Goal: Transaction & Acquisition: Book appointment/travel/reservation

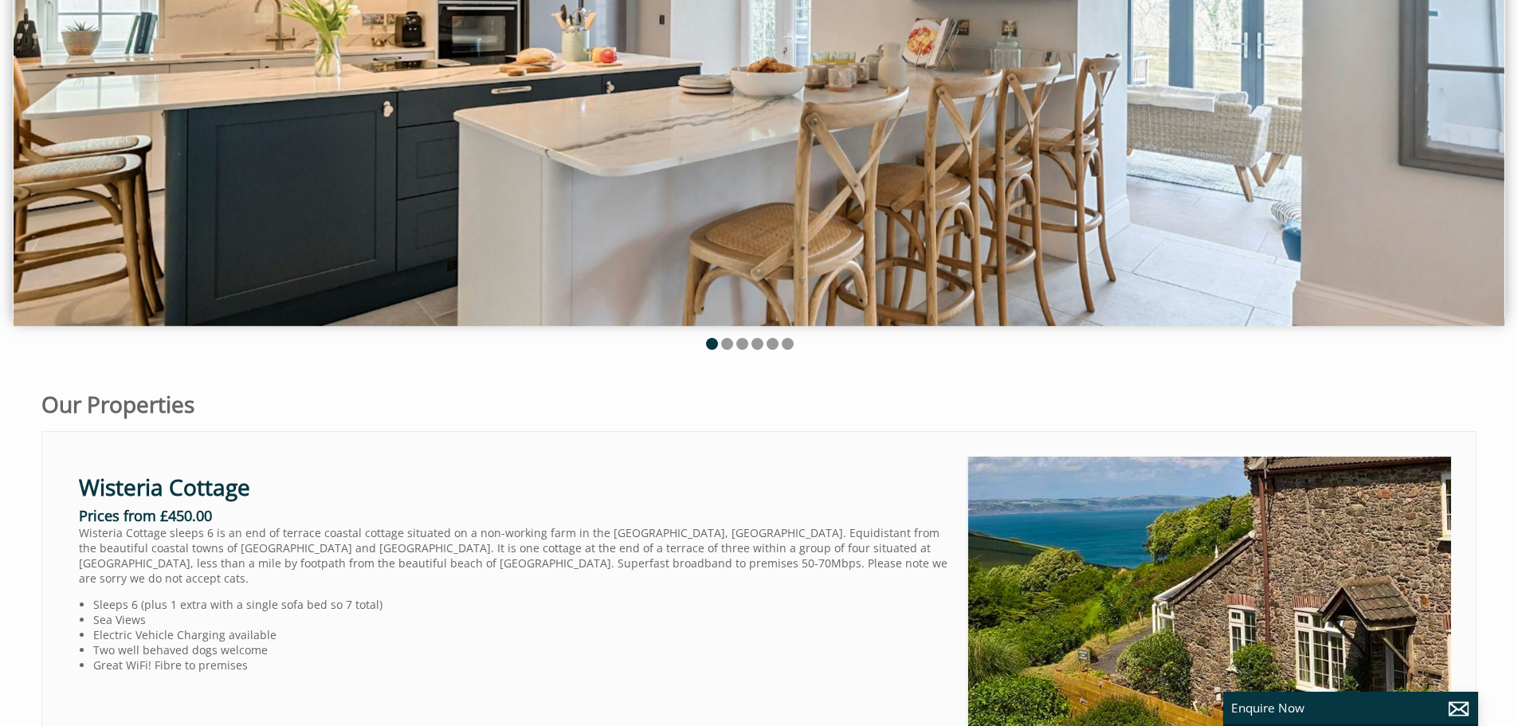
scroll to position [398, 0]
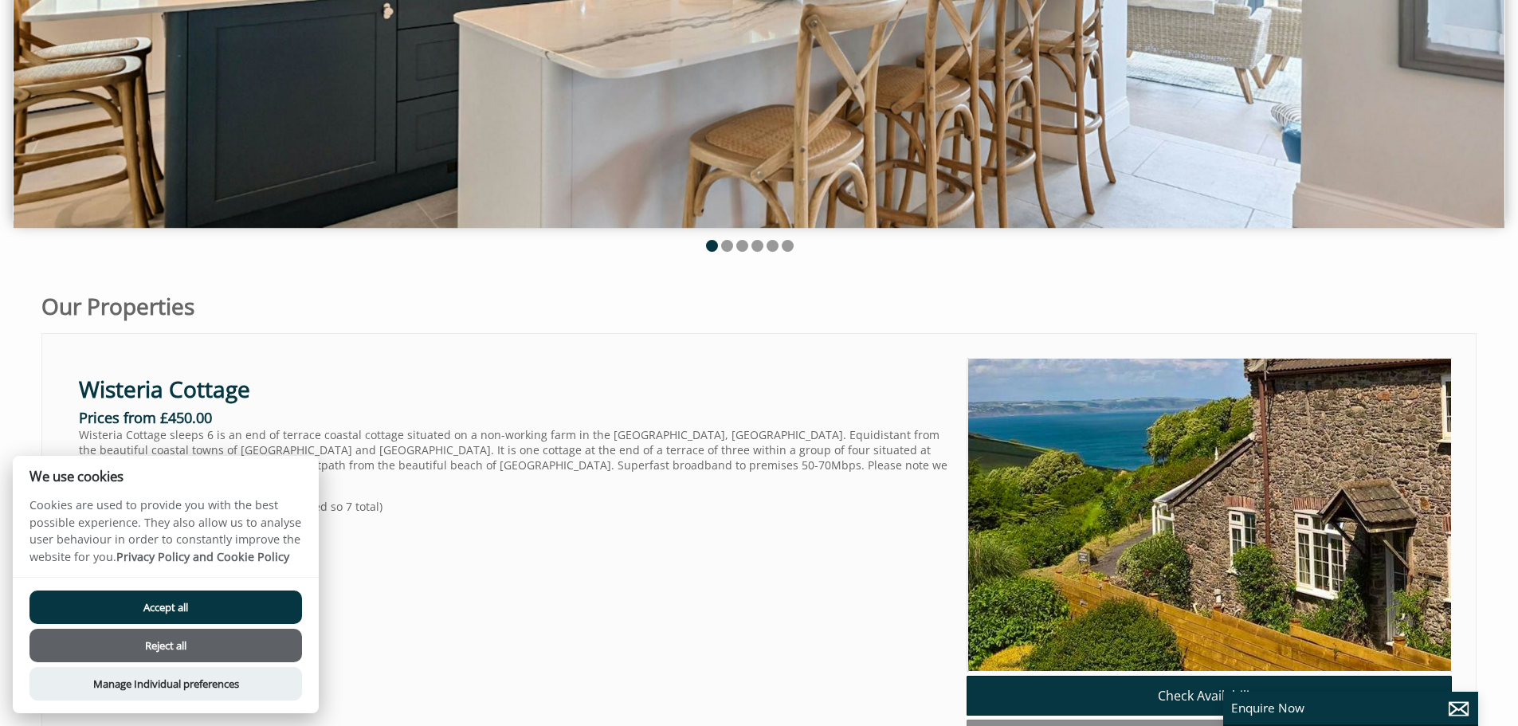
drag, startPoint x: 123, startPoint y: 613, endPoint x: 120, endPoint y: 598, distance: 15.5
click at [123, 613] on button "Accept all" at bounding box center [165, 606] width 272 height 33
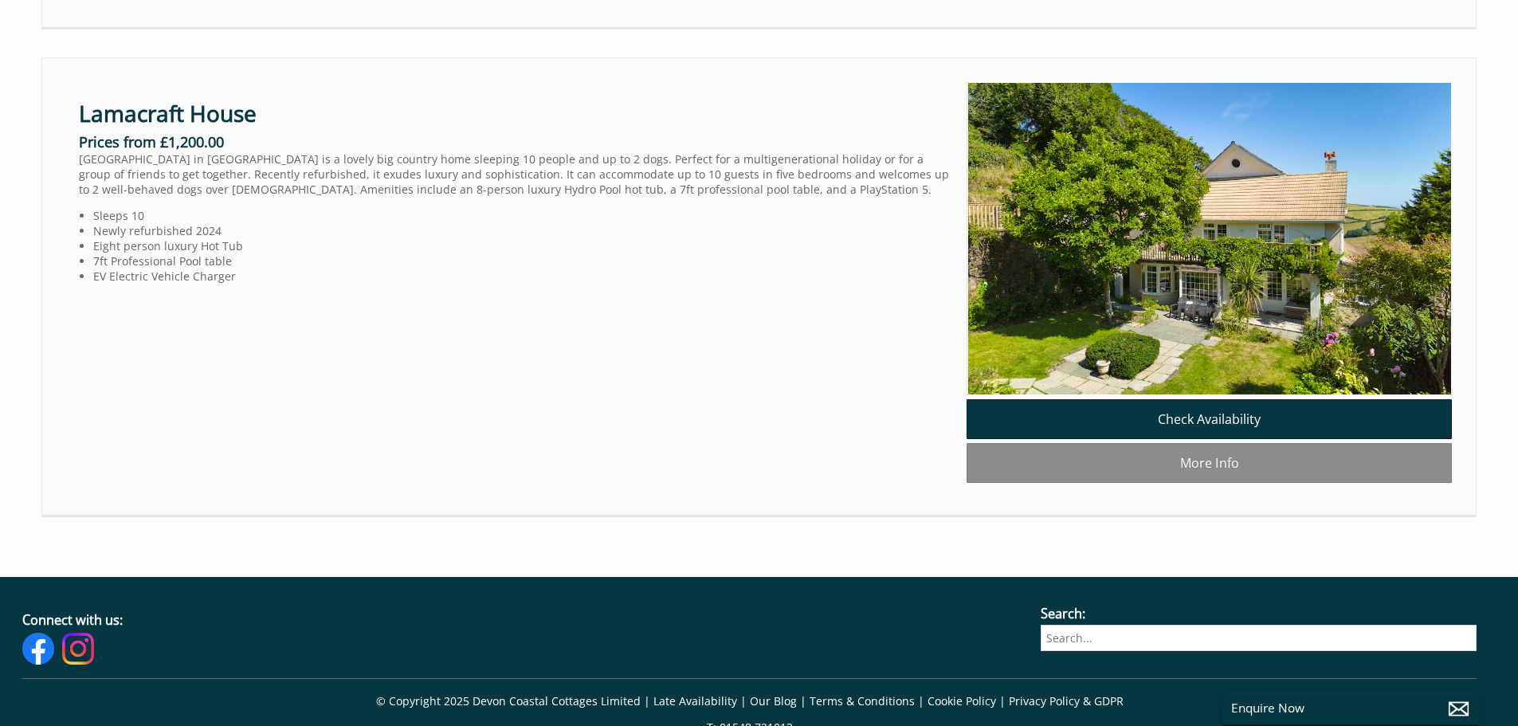
scroll to position [2151, 0]
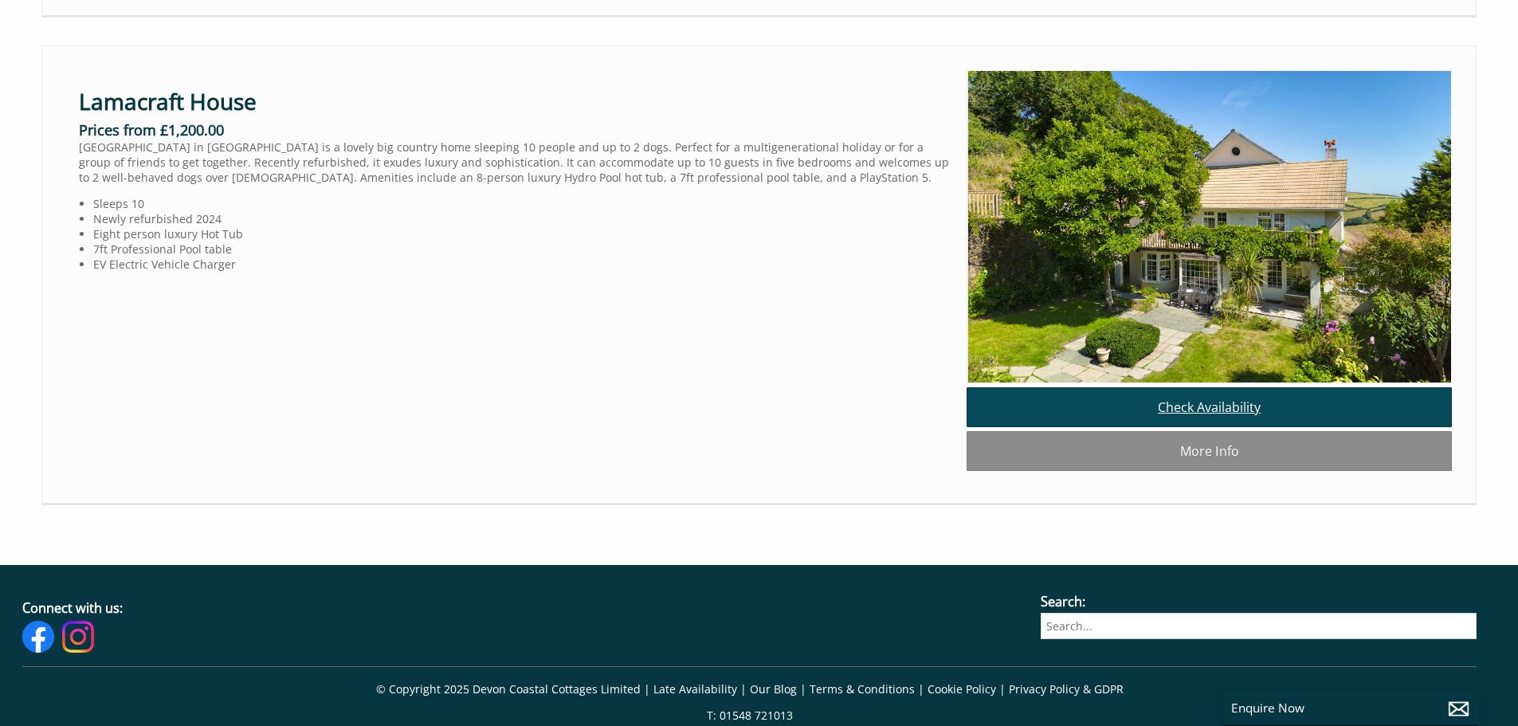
click at [1168, 427] on link "Check Availability" at bounding box center [1208, 407] width 485 height 40
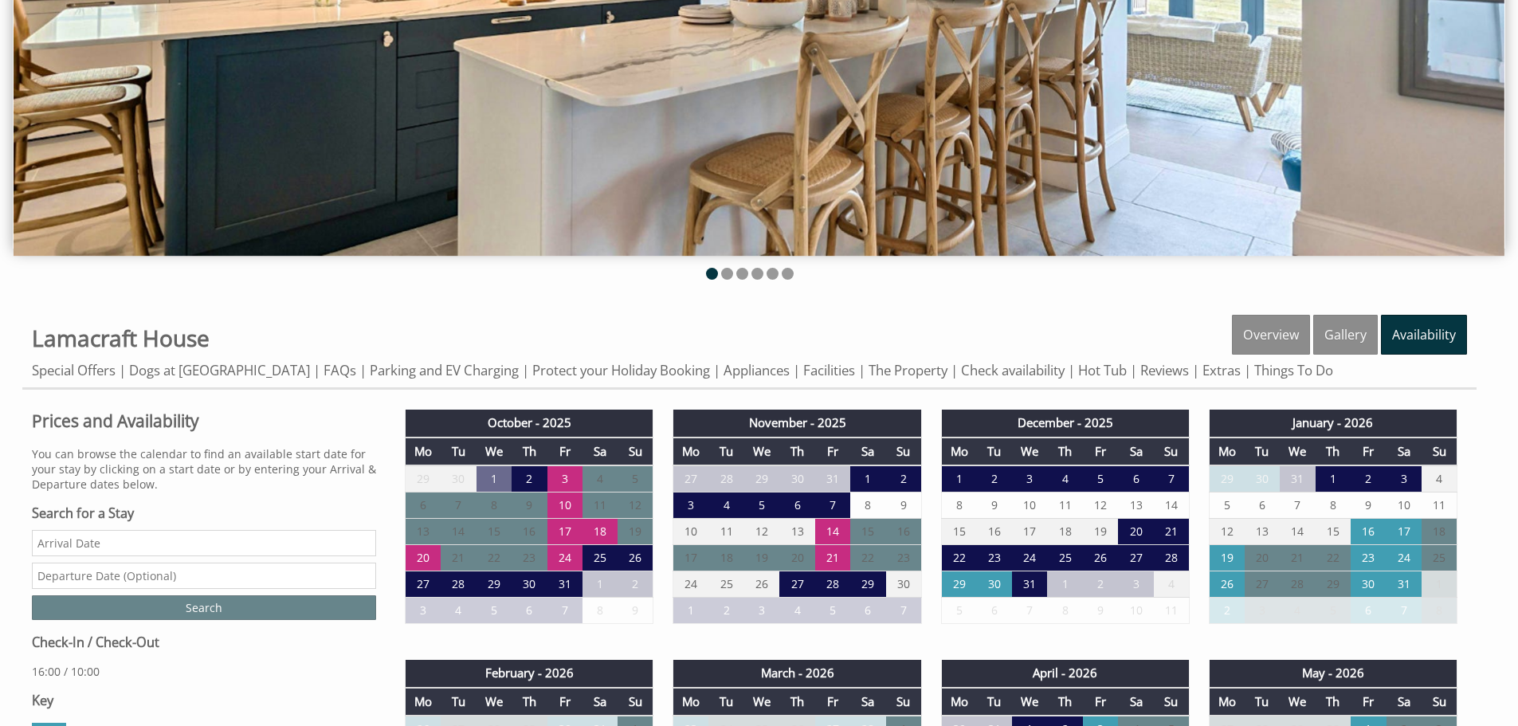
scroll to position [398, 0]
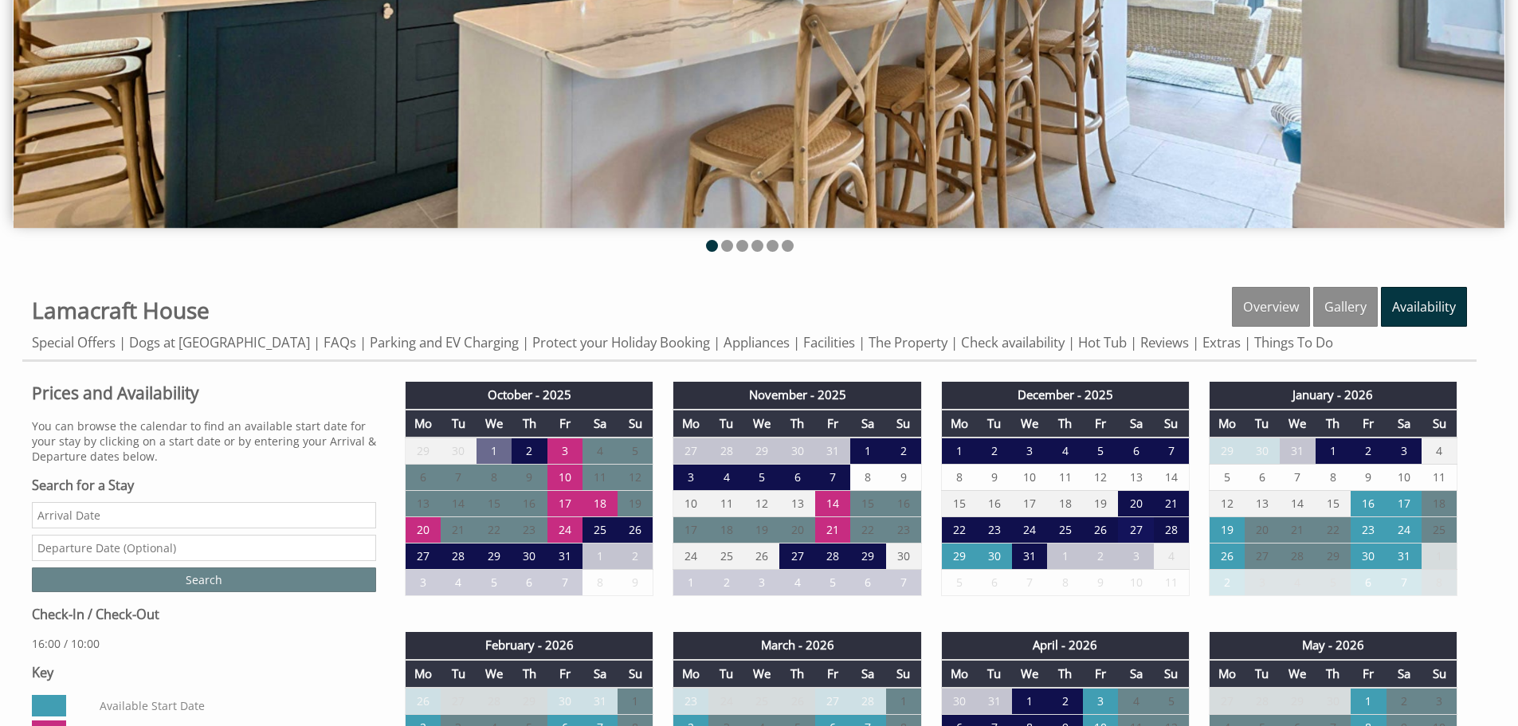
click at [1134, 529] on td "27" at bounding box center [1135, 530] width 35 height 26
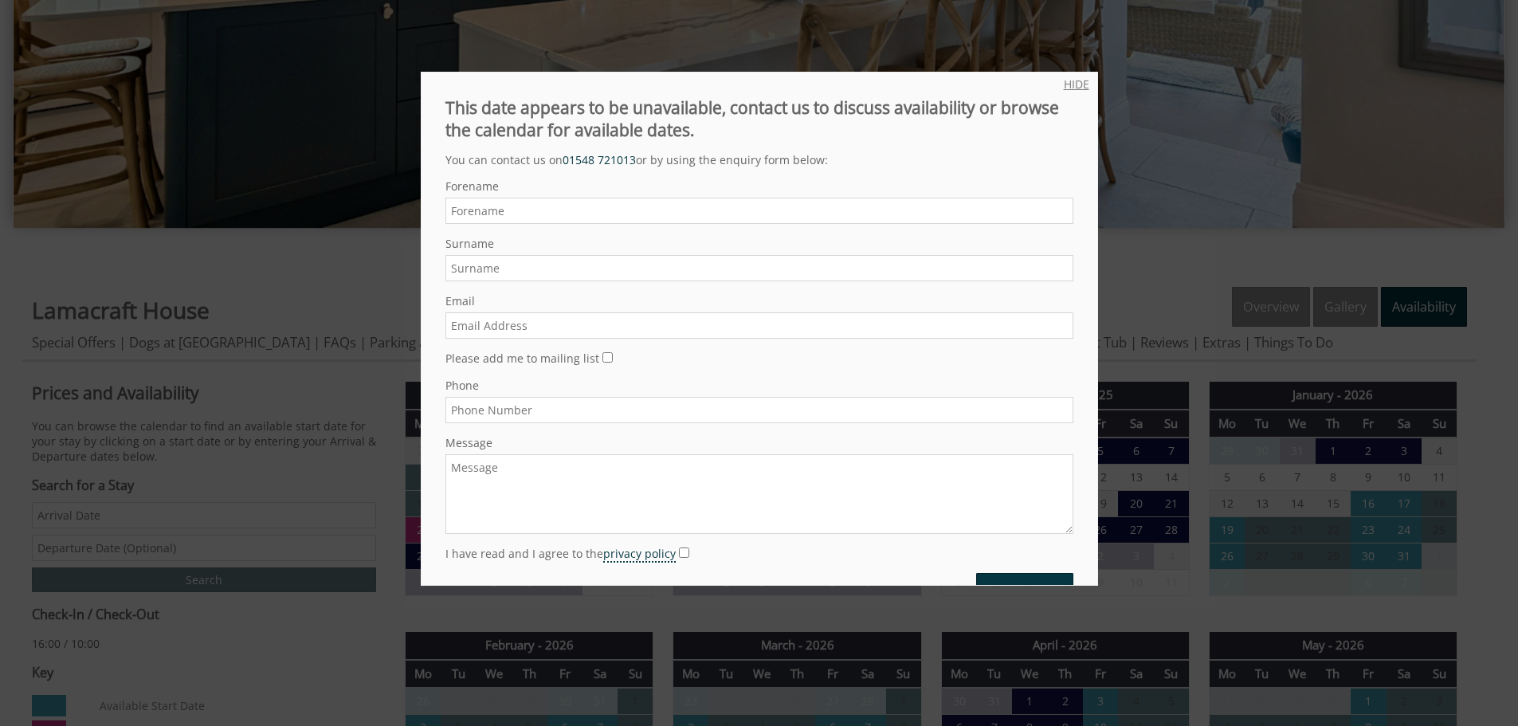
click at [1064, 88] on link "HIDE" at bounding box center [1076, 83] width 25 height 15
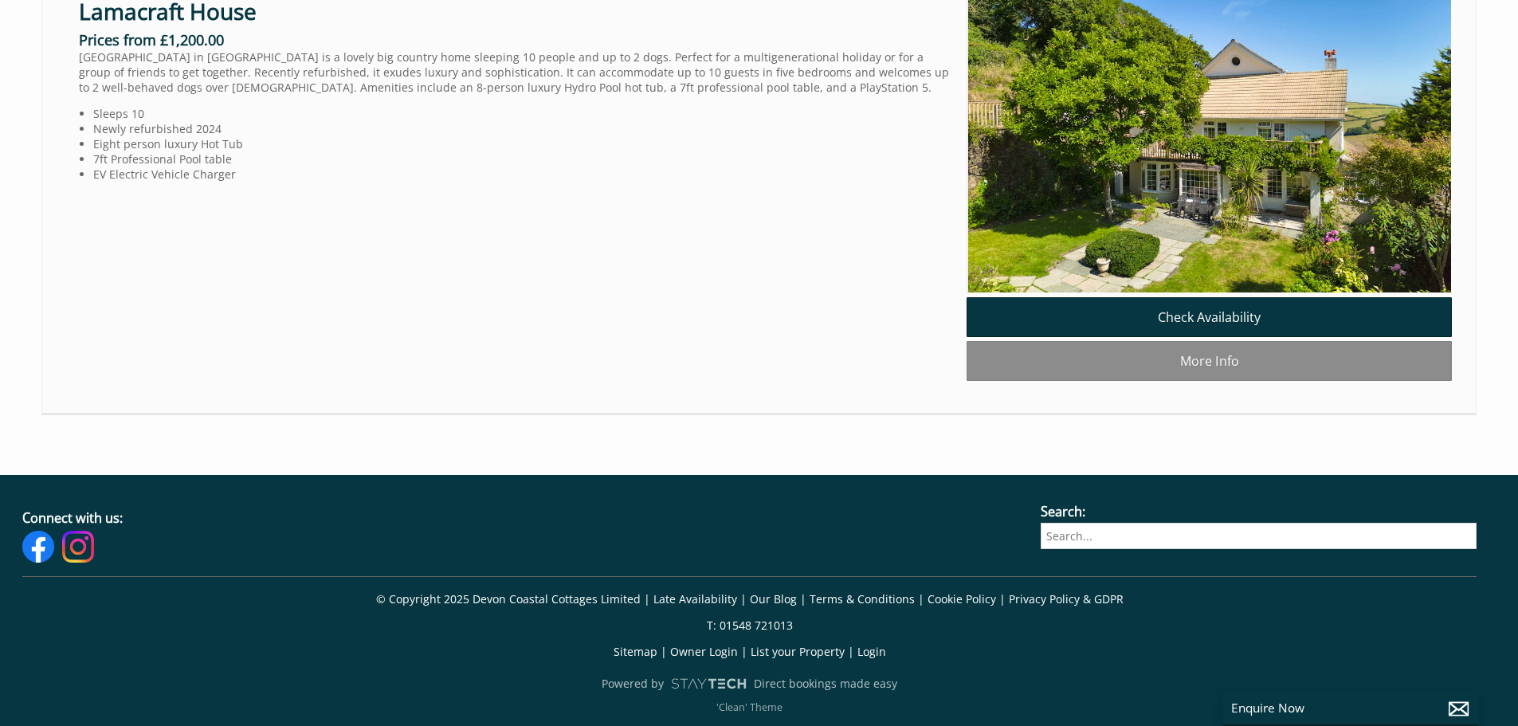
scroll to position [2289, 0]
